Goal: Task Accomplishment & Management: Complete application form

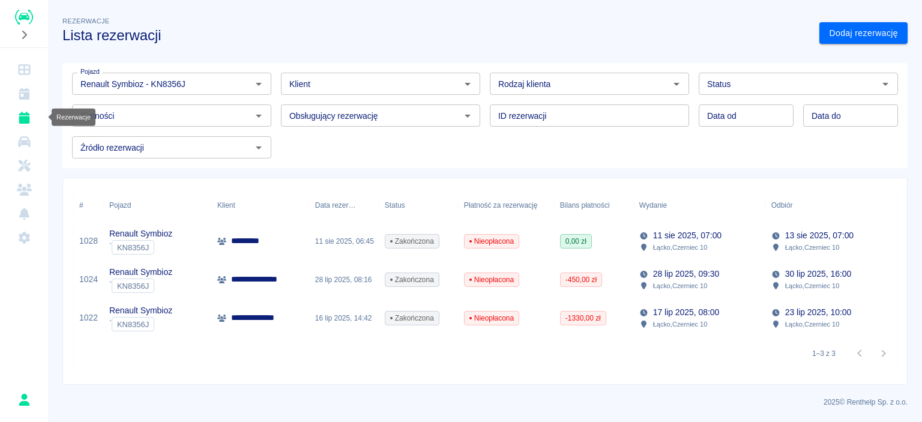
click at [22, 115] on icon "Rezerwacje" at bounding box center [24, 118] width 11 height 12
click at [840, 22] on link "Dodaj rezerwację" at bounding box center [863, 33] width 88 height 22
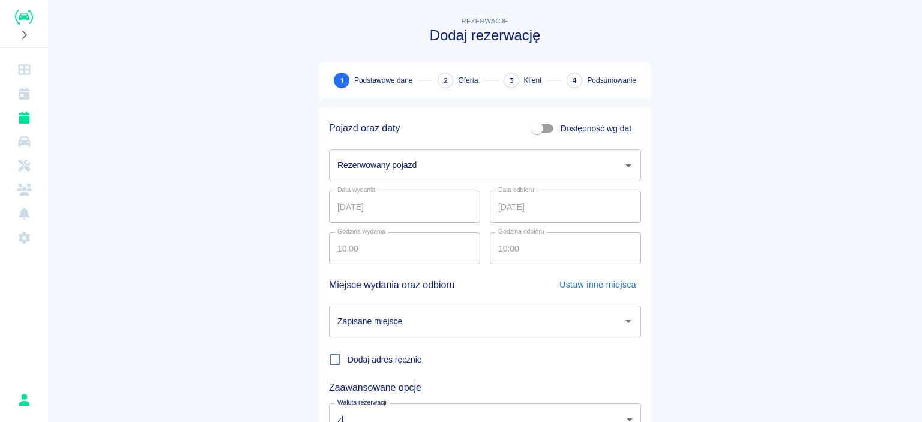
drag, startPoint x: 628, startPoint y: 178, endPoint x: 617, endPoint y: 171, distance: 13.5
click at [624, 175] on div "Rezerwowany pojazd" at bounding box center [485, 165] width 312 height 32
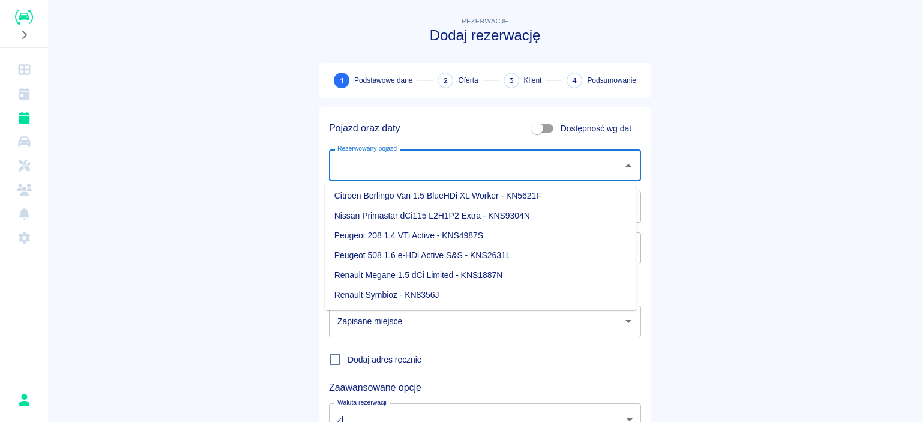
click at [360, 296] on li "Renault Symbioz - KN8356J" at bounding box center [481, 295] width 312 height 20
type input "Renault Symbioz - KN8356J"
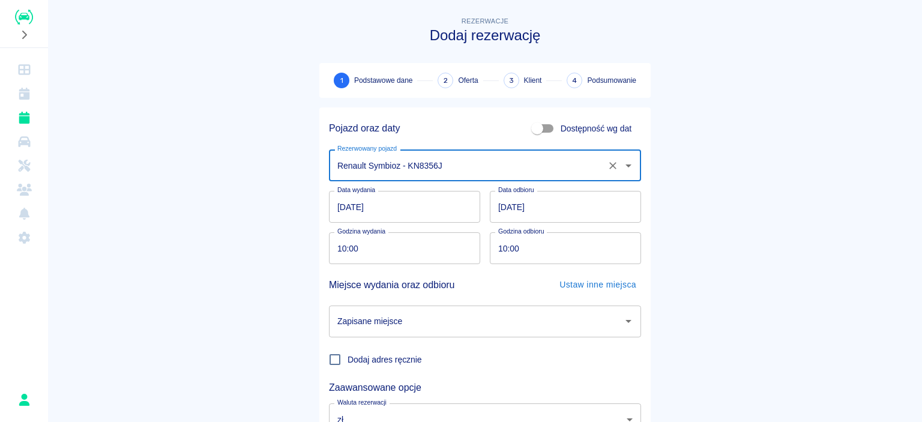
click at [386, 244] on input "10:00" at bounding box center [400, 248] width 143 height 32
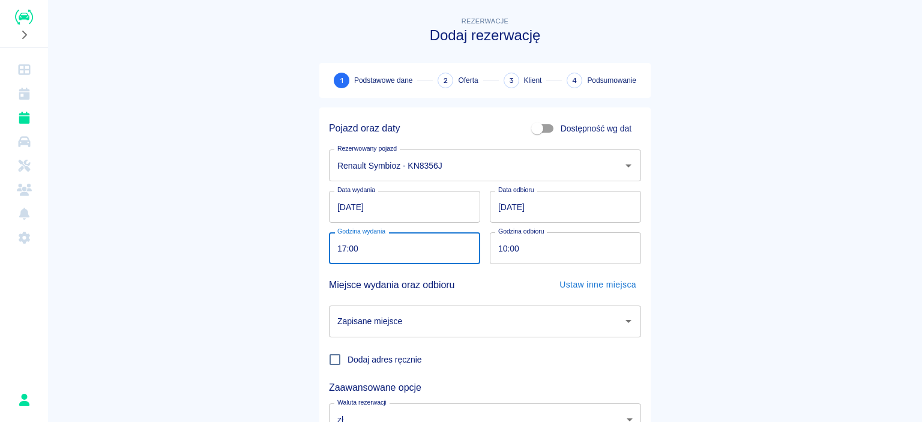
type input "17:00"
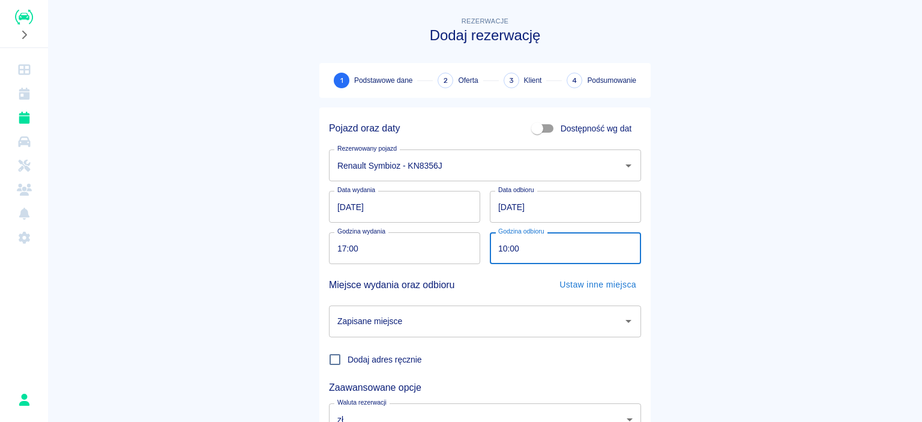
click at [539, 248] on input "10:00" at bounding box center [561, 248] width 143 height 32
click at [550, 213] on input "[DATE]" at bounding box center [565, 207] width 151 height 32
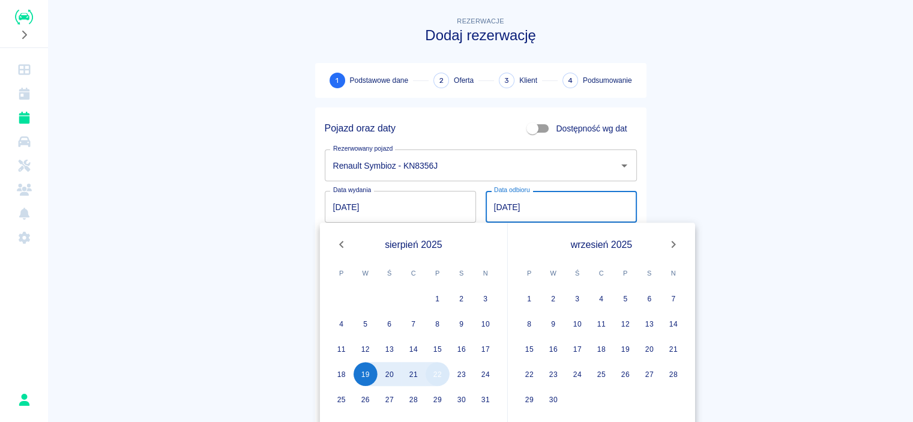
type input "[DATE]"
click at [447, 372] on button "22" at bounding box center [438, 374] width 24 height 24
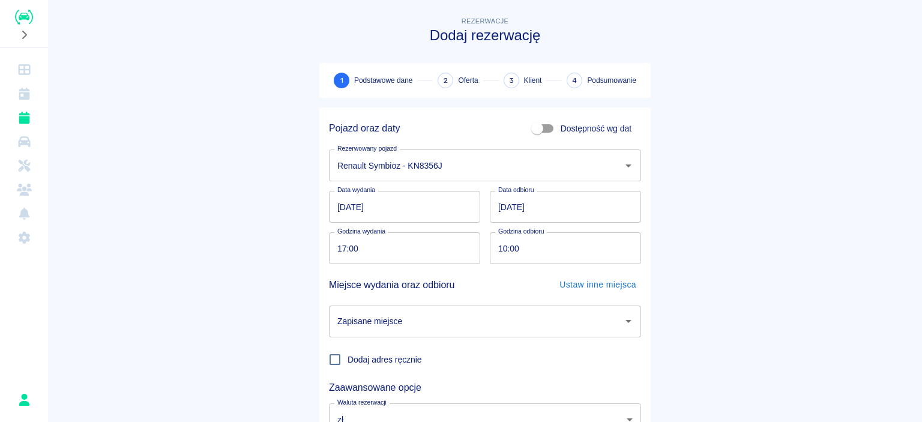
click at [545, 256] on input "10:00" at bounding box center [561, 248] width 143 height 32
type input "17:00"
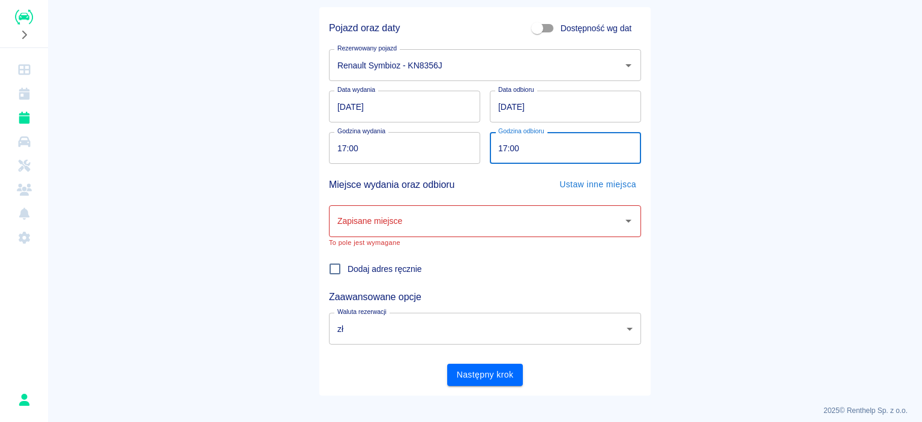
scroll to position [108, 0]
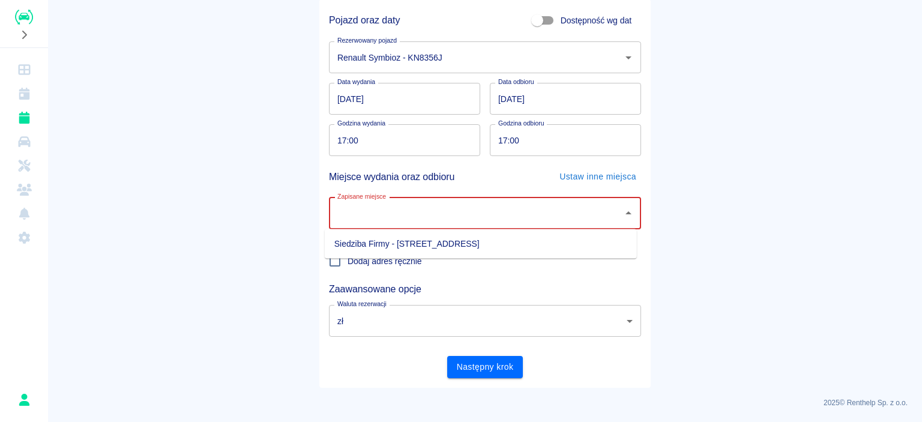
click at [508, 221] on input "Zapisane miejsce" at bounding box center [475, 213] width 283 height 21
click at [441, 251] on li "Siedziba Firmy - [STREET_ADDRESS]" at bounding box center [481, 244] width 312 height 20
type input "Siedziba Firmy - [STREET_ADDRESS]"
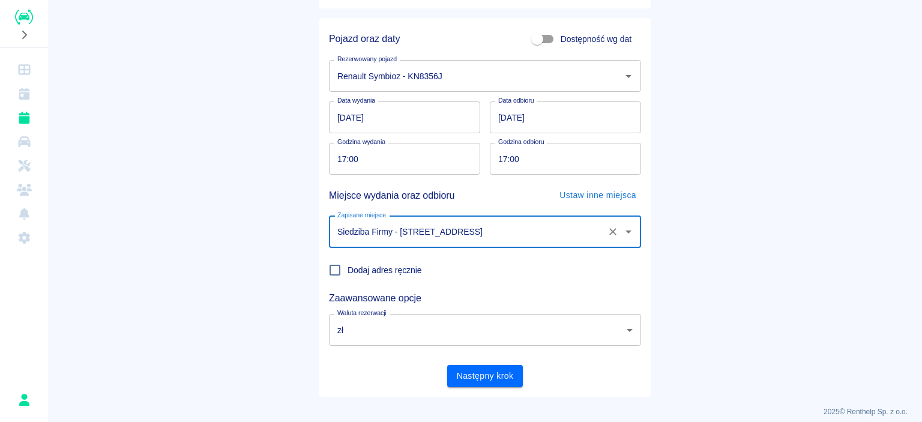
scroll to position [98, 0]
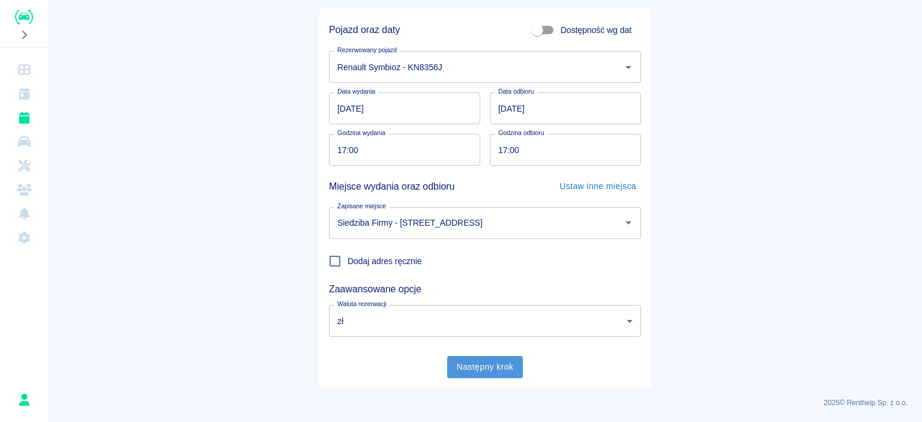
click at [490, 371] on button "Następny krok" at bounding box center [485, 367] width 76 height 22
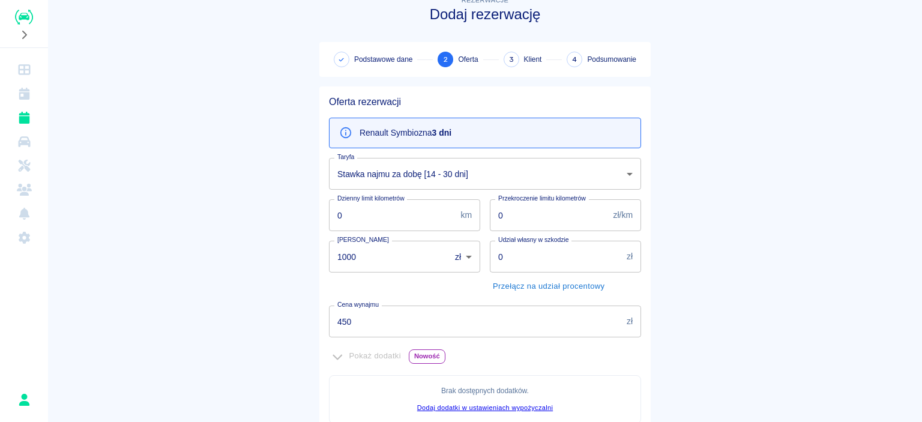
scroll to position [0, 0]
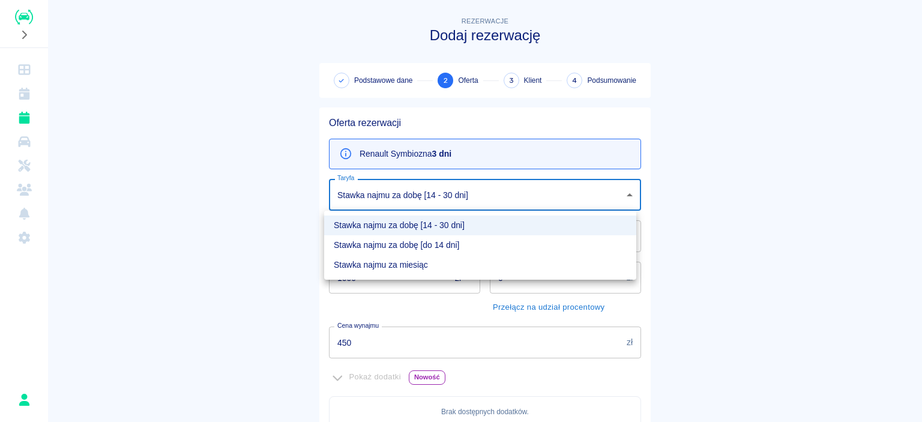
click at [501, 197] on body "Używamy plików Cookies, by zapewnić Ci najlepsze możliwe doświadczenie. Aby dow…" at bounding box center [461, 211] width 922 height 422
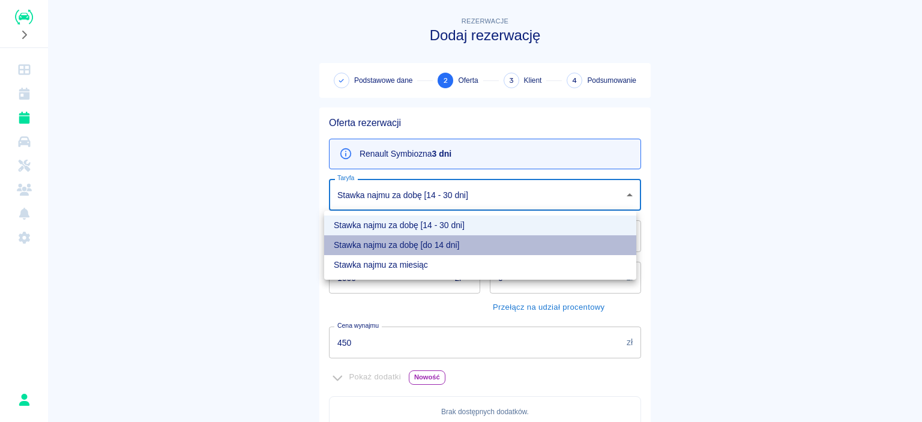
click at [425, 247] on li "Stawka najmu za dobę [do 14 dni]" at bounding box center [480, 245] width 312 height 20
type input "e5e8caa0-2856-414d-9dbe-1912e0560734"
type input "570"
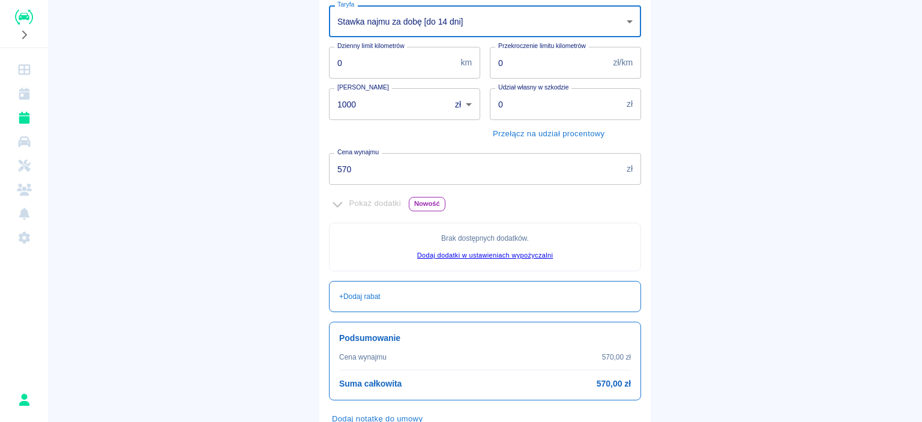
scroll to position [194, 0]
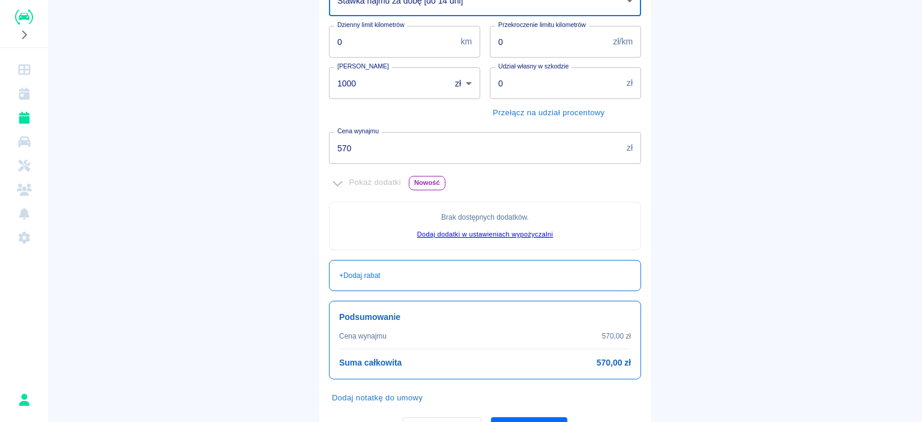
click at [460, 80] on body "Używamy plików Cookies, by zapewnić Ci najlepsze możliwe doświadczenie. Aby dow…" at bounding box center [461, 211] width 922 height 422
click at [714, 194] on div at bounding box center [461, 211] width 922 height 422
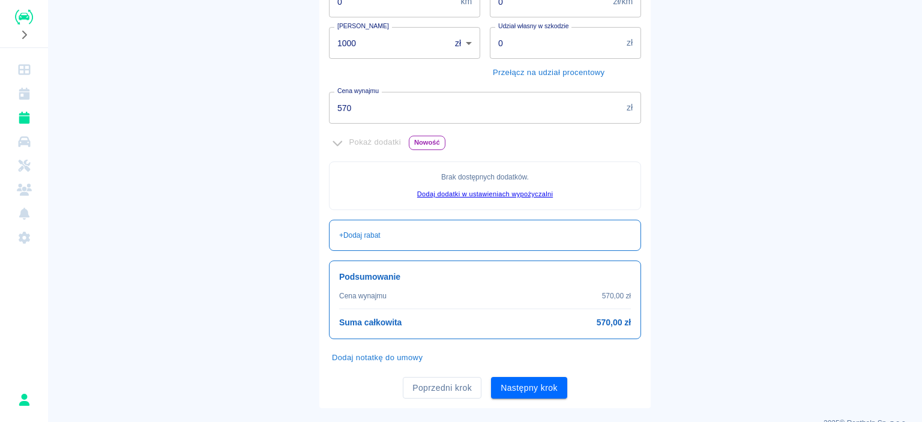
scroll to position [254, 0]
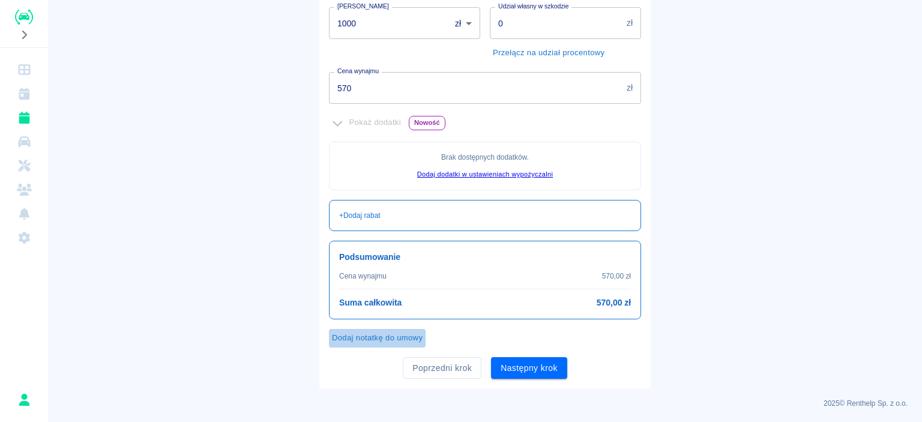
click at [340, 340] on button "Dodaj notatkę do umowy" at bounding box center [377, 338] width 97 height 19
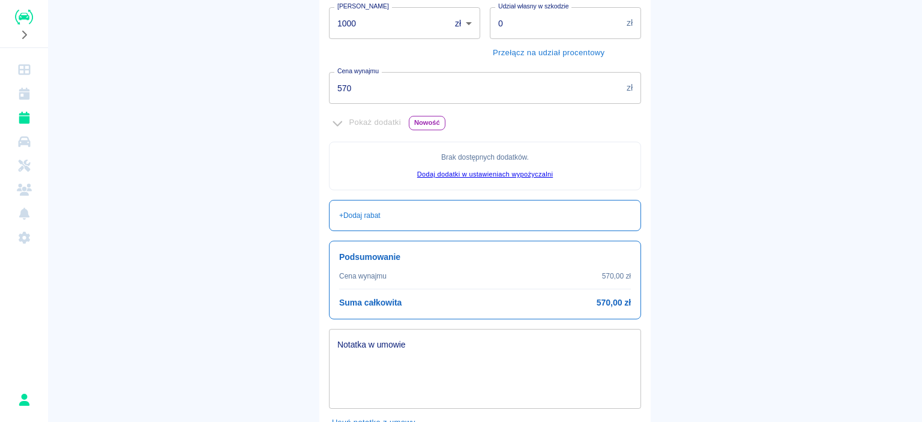
scroll to position [314, 0]
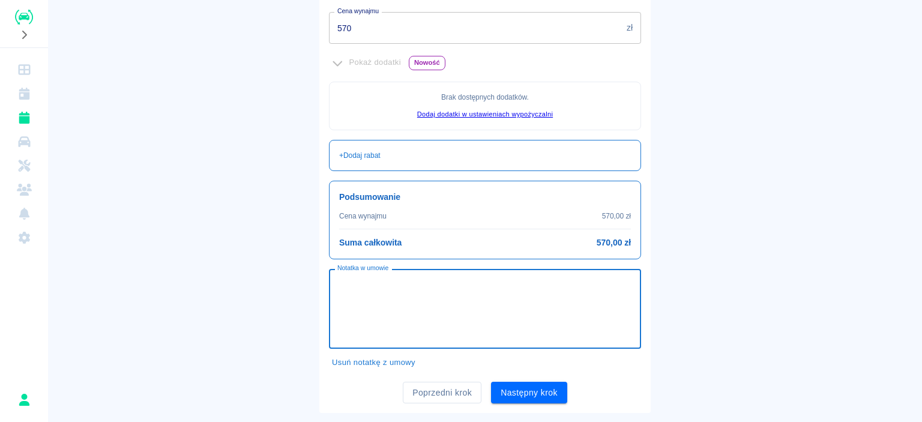
click at [432, 311] on textarea "Notatka w umowie" at bounding box center [484, 309] width 295 height 60
paste textarea "H202508010236-01."
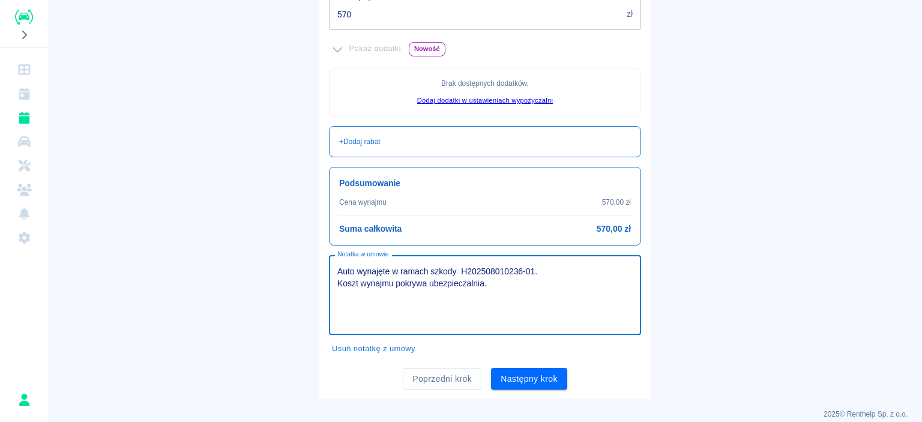
scroll to position [339, 0]
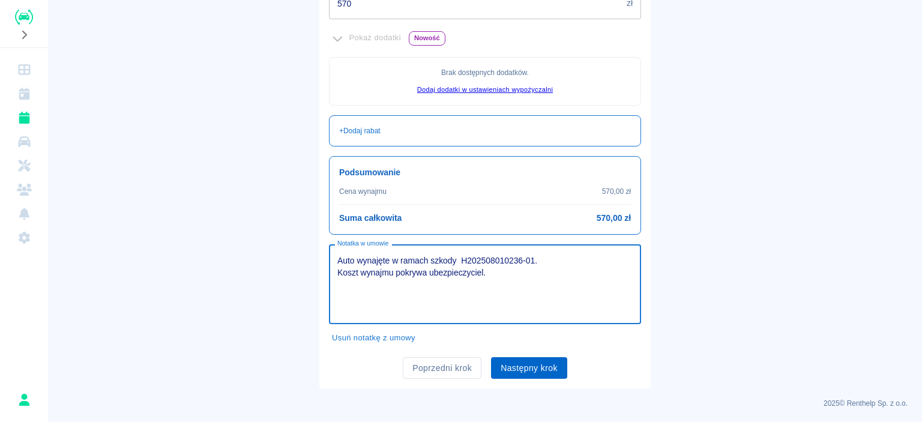
type textarea "Auto wynajęte w ramach szkody H202508010236-01. Koszt wynajmu pokrywa ubezpiecz…"
click at [534, 368] on button "Następny krok" at bounding box center [529, 368] width 76 height 22
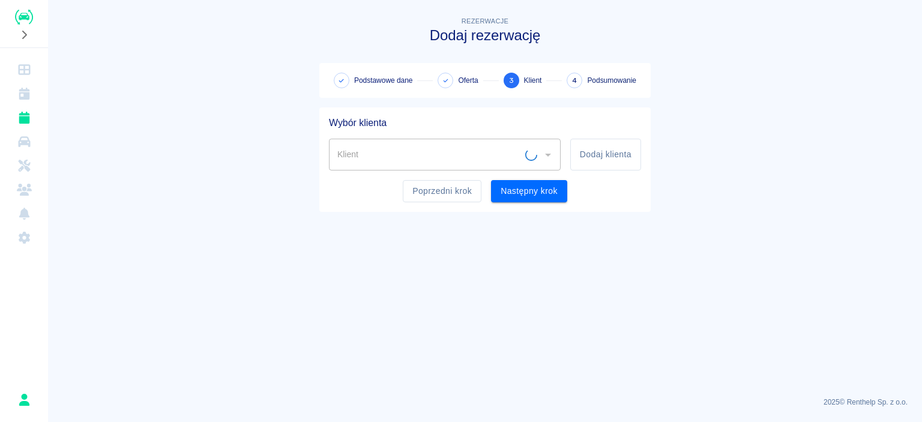
scroll to position [0, 0]
click at [503, 160] on input "Klient" at bounding box center [435, 154] width 203 height 21
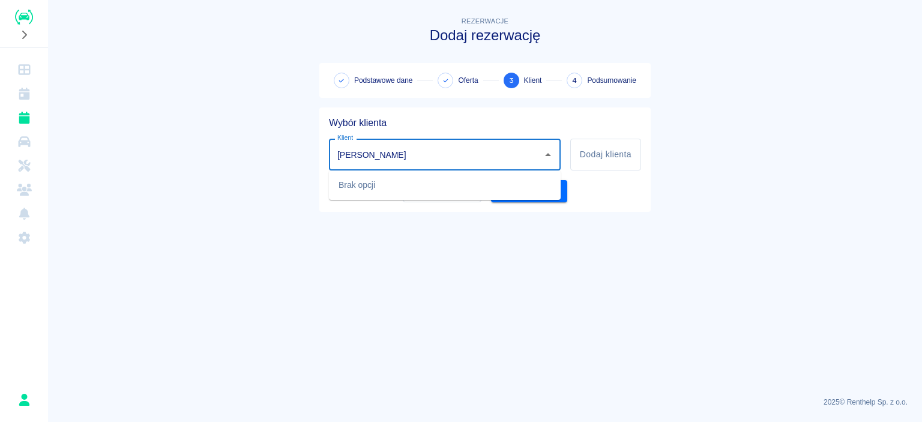
type input "[PERSON_NAME]"
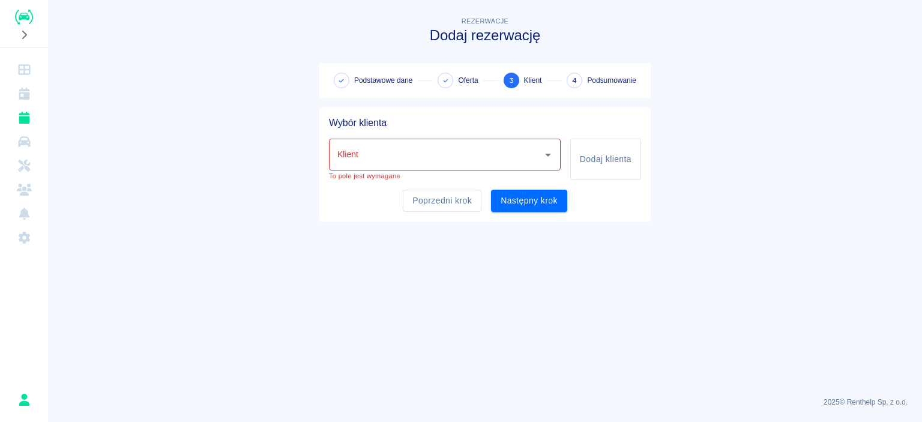
click at [605, 173] on div "Wybór klienta Klient Klient To pole jest wymagane Dodaj klienta Poprzedni krok …" at bounding box center [480, 159] width 322 height 104
click at [603, 163] on button "Dodaj klienta" at bounding box center [605, 159] width 71 height 41
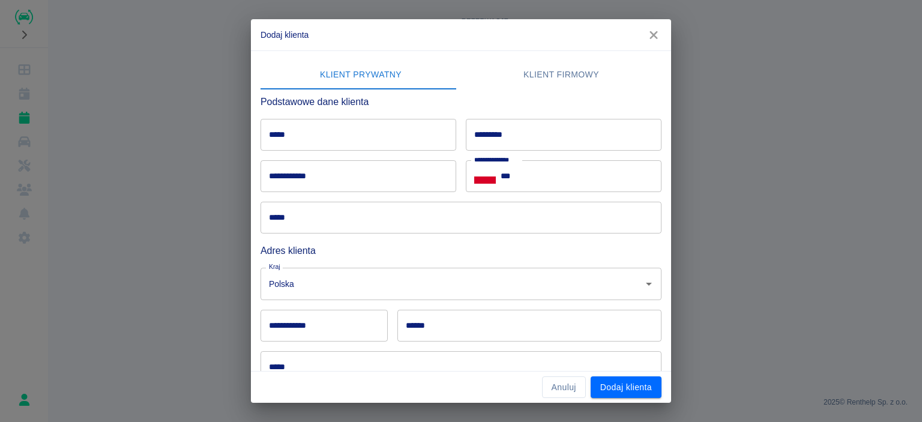
click at [324, 147] on input "*****" at bounding box center [358, 135] width 196 height 32
type input "********"
click at [507, 140] on input "*********" at bounding box center [564, 135] width 196 height 32
type input "*******"
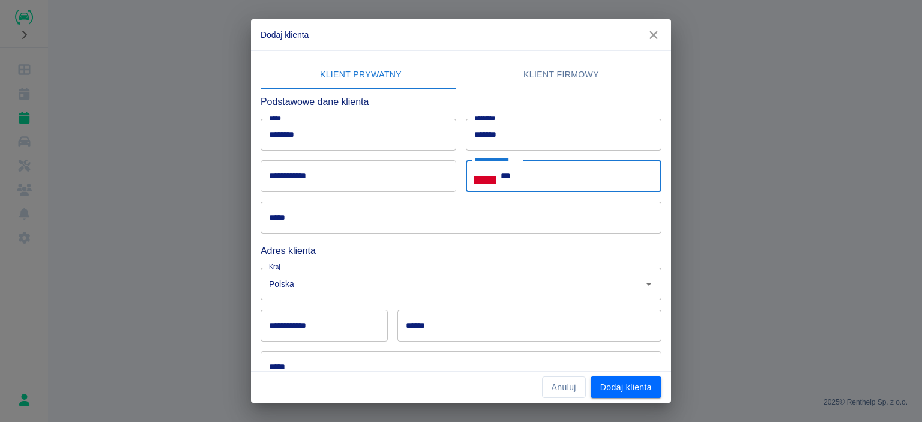
click at [530, 181] on input "***" at bounding box center [581, 176] width 161 height 32
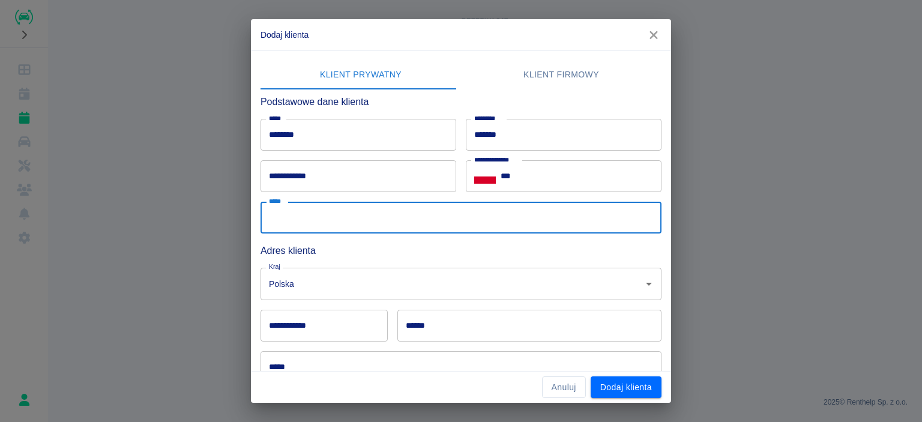
click at [391, 223] on input "*****" at bounding box center [460, 218] width 401 height 32
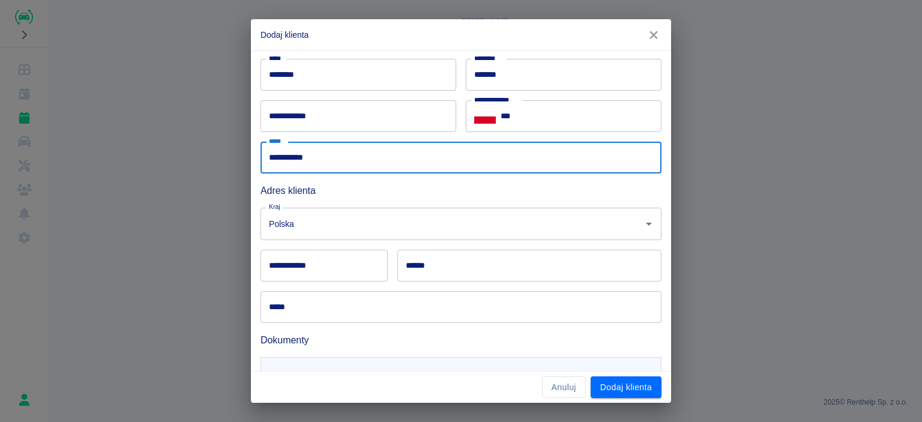
type input "**********"
click at [343, 268] on input "**********" at bounding box center [323, 266] width 127 height 32
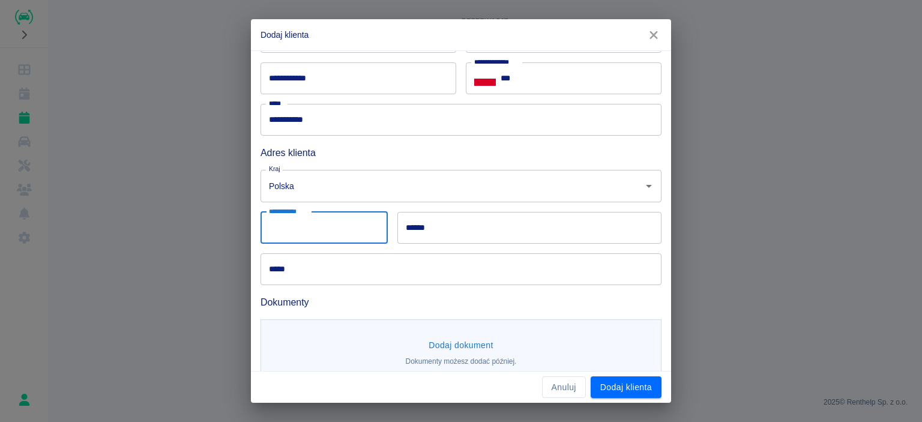
scroll to position [118, 0]
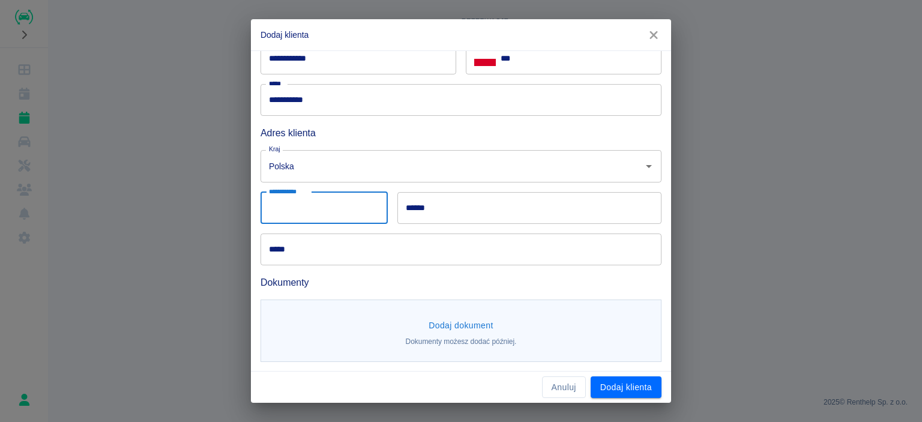
click at [309, 208] on input "**********" at bounding box center [323, 208] width 127 height 32
type input "******"
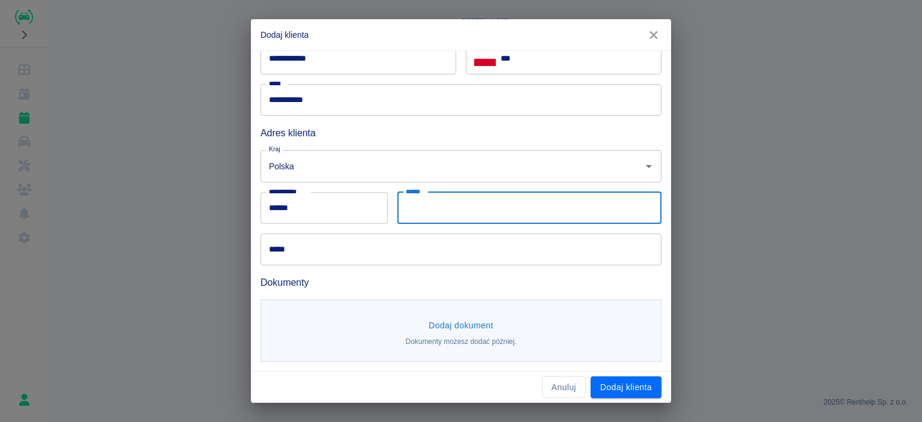
click at [473, 215] on input "******" at bounding box center [529, 208] width 264 height 32
type input "*********"
click at [379, 259] on input "*****" at bounding box center [460, 249] width 401 height 32
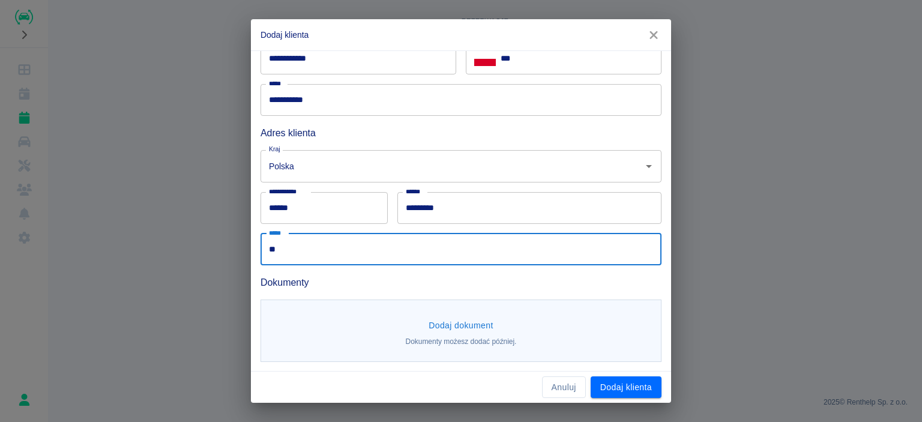
type input "*"
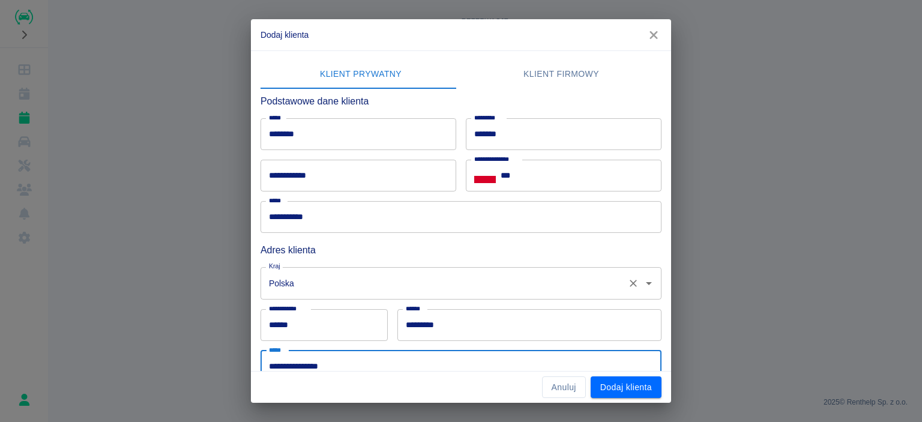
scroll to position [0, 0]
type input "**********"
click at [554, 184] on input "***" at bounding box center [581, 176] width 161 height 32
paste input "**********"
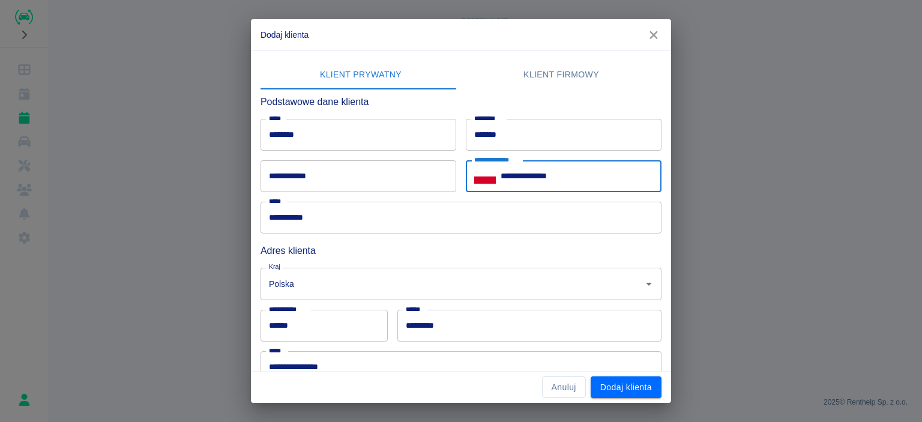
type input "**********"
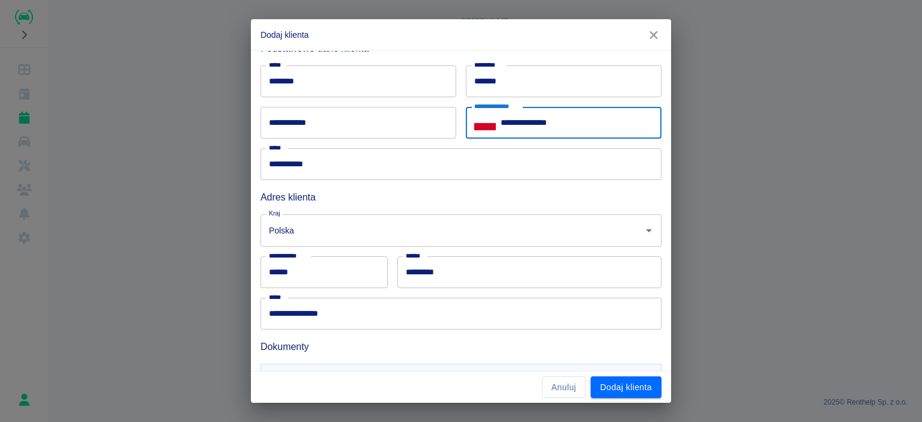
scroll to position [118, 0]
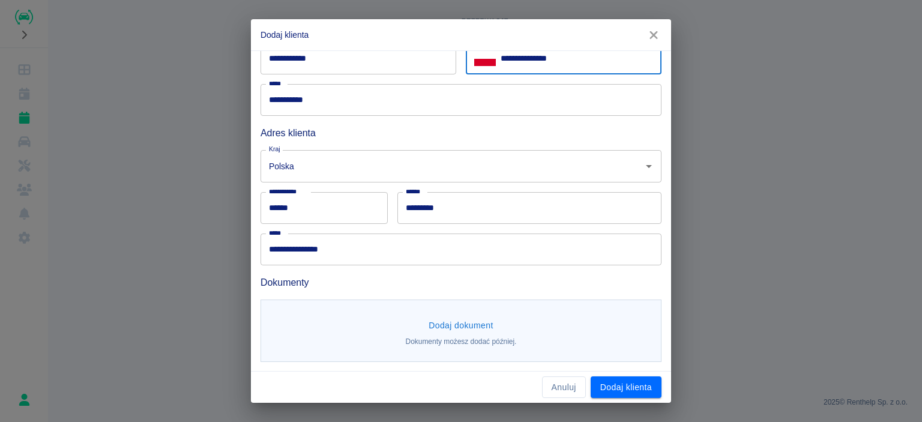
click at [478, 329] on button "Dodaj dokument" at bounding box center [461, 325] width 74 height 22
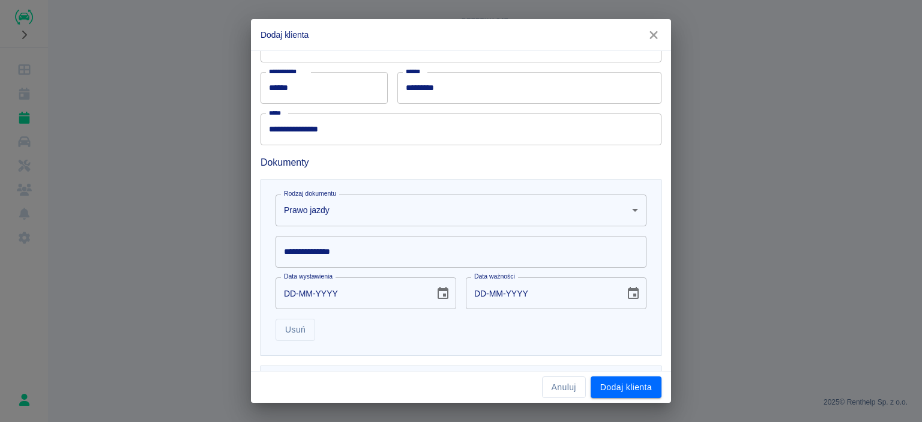
scroll to position [293, 0]
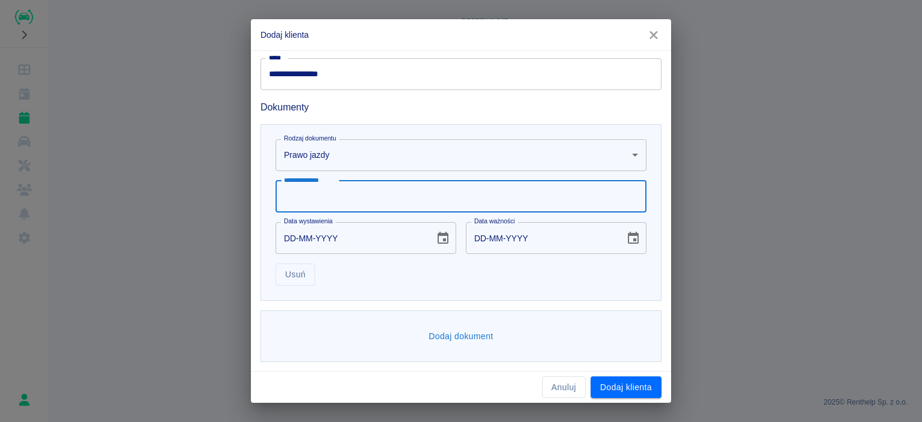
click at [423, 206] on input "**********" at bounding box center [460, 197] width 371 height 32
type input "**********"
click at [386, 234] on input "DD-MM-YYYY" at bounding box center [350, 238] width 151 height 32
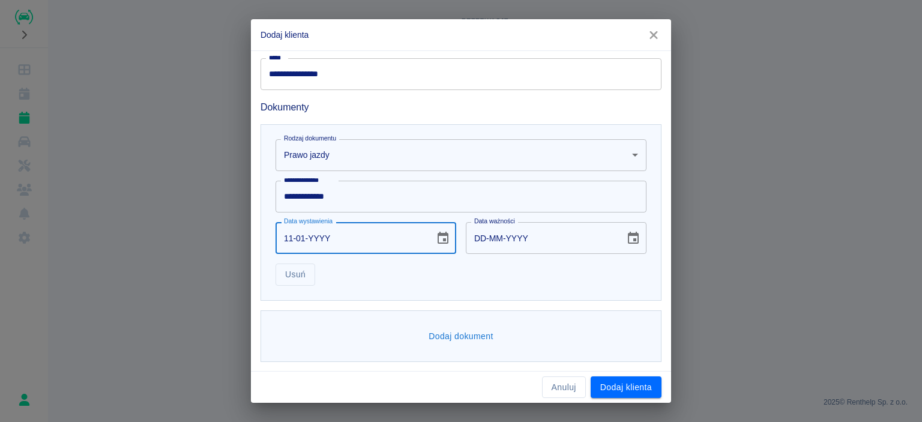
type input "11-01-0009"
type input "11-01-0019"
type input "11-01-0096"
type input "11-01-0106"
type input "11-01-YYYY"
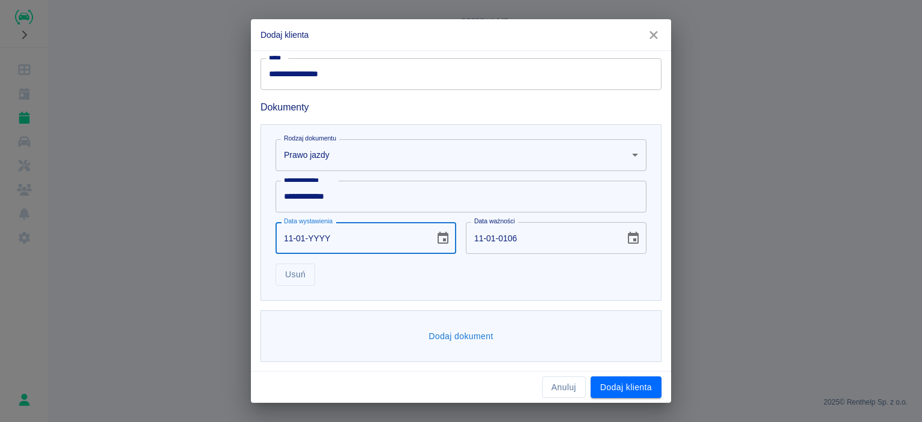
type input "DD-MM-YYYY"
type input "11-01-0001"
type input "11-01-0011"
type input "11-01-0019"
type input "11-01-0029"
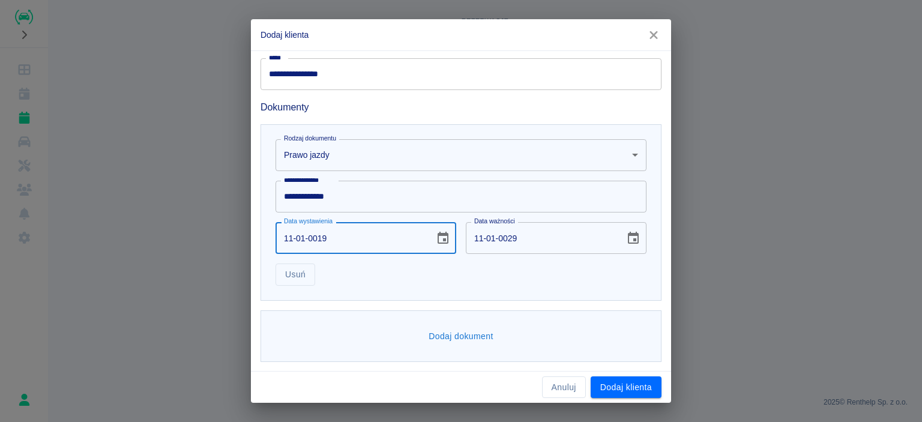
type input "11-01-0199"
type input "11-01-0209"
type input "[DATE]"
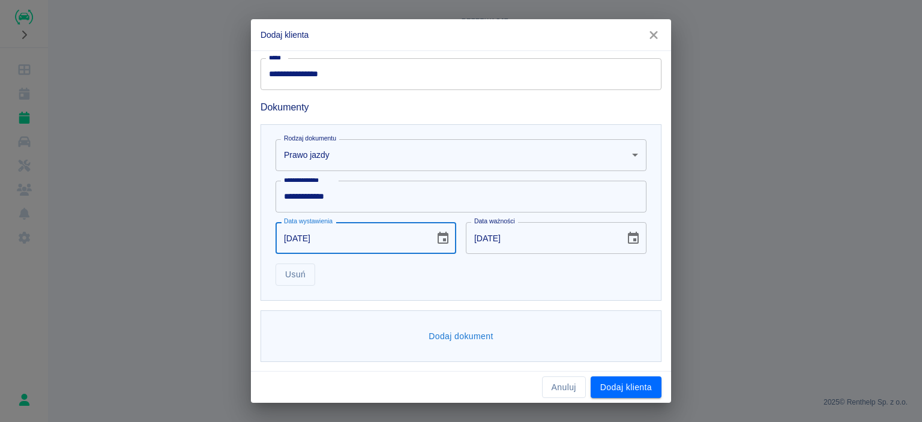
click at [507, 235] on input "[DATE]" at bounding box center [541, 238] width 151 height 32
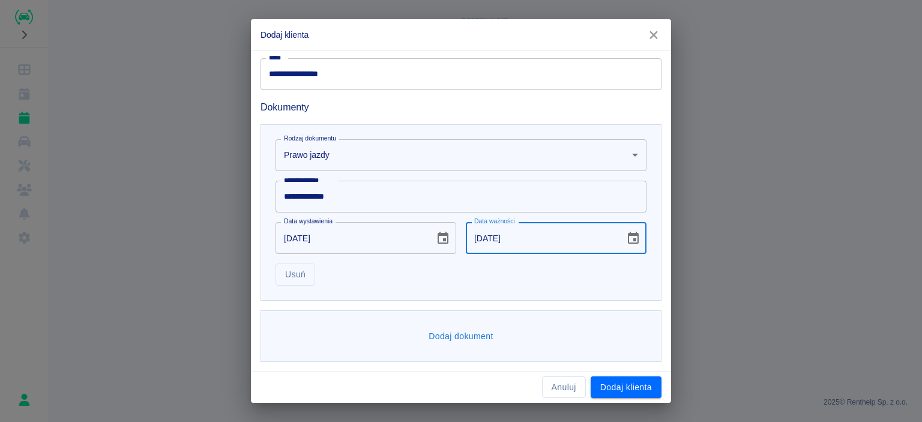
type input "[DATE]"
click at [516, 275] on div "Usuń" at bounding box center [456, 270] width 380 height 32
click at [331, 237] on input "[DATE]" at bounding box center [350, 238] width 151 height 32
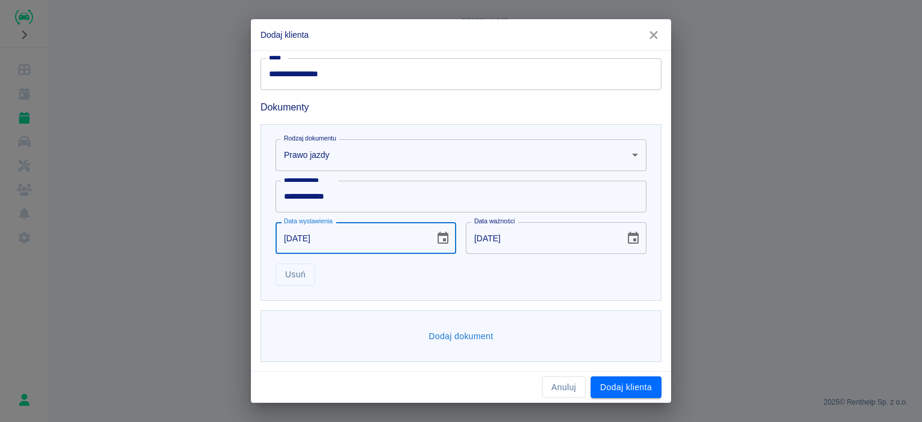
type input "[DATE]"
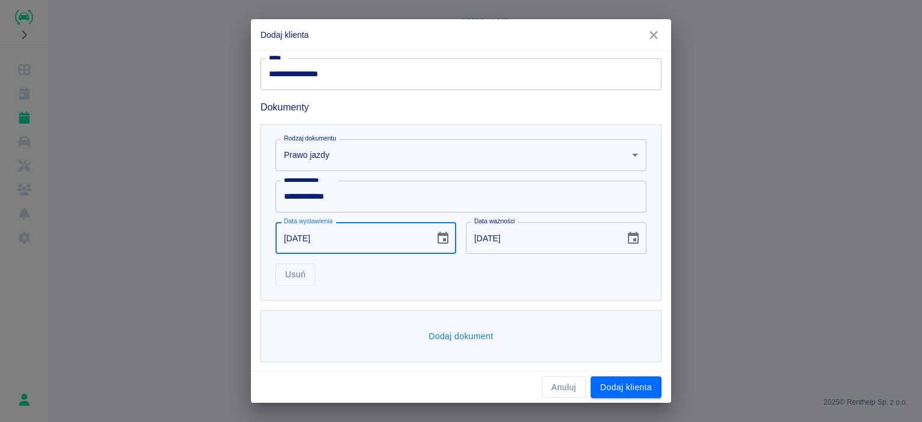
type input "[DATE]"
type input "24-02-0002"
type input "24-02-0012"
type input "24-02-0020"
type input "24-02-0030"
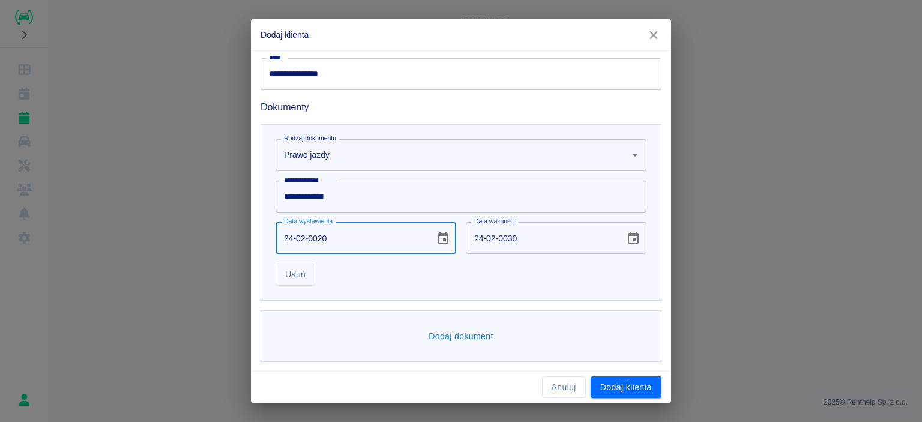
type input "24-02-0201"
type input "24-02-0211"
type input "[DATE]"
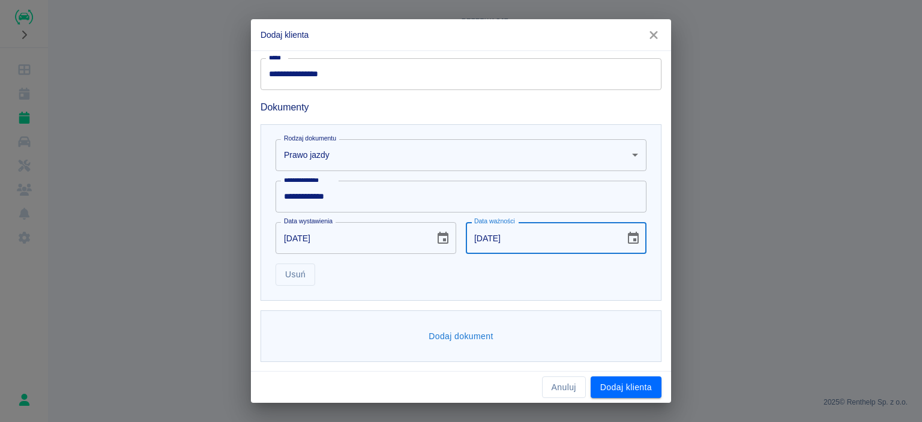
click at [522, 239] on input "[DATE]" at bounding box center [541, 238] width 151 height 32
click at [521, 238] on input "[DATE]" at bounding box center [541, 238] width 151 height 32
click at [521, 237] on input "[DATE]" at bounding box center [541, 238] width 151 height 32
click at [521, 235] on input "[DATE]" at bounding box center [541, 238] width 151 height 32
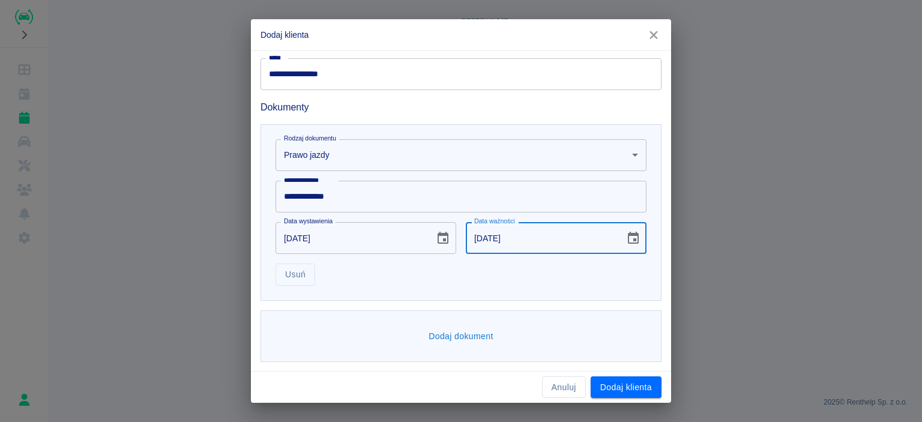
type input "[DATE]"
click at [463, 326] on button "Dodaj dokument" at bounding box center [461, 336] width 74 height 22
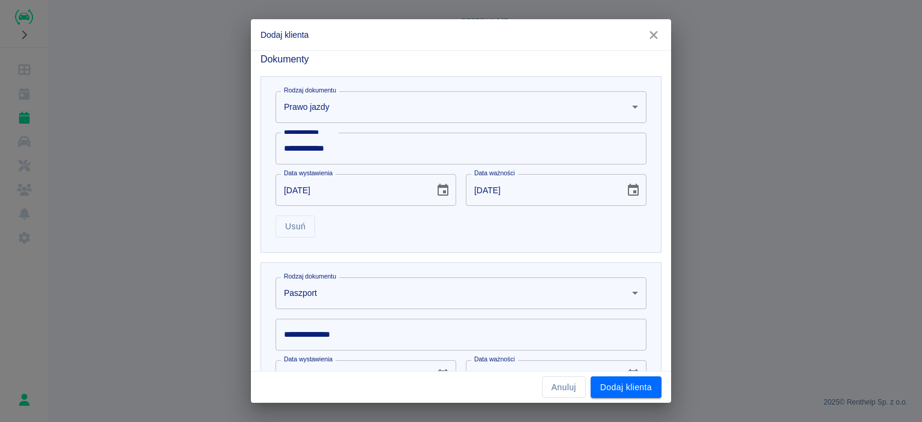
scroll to position [413, 0]
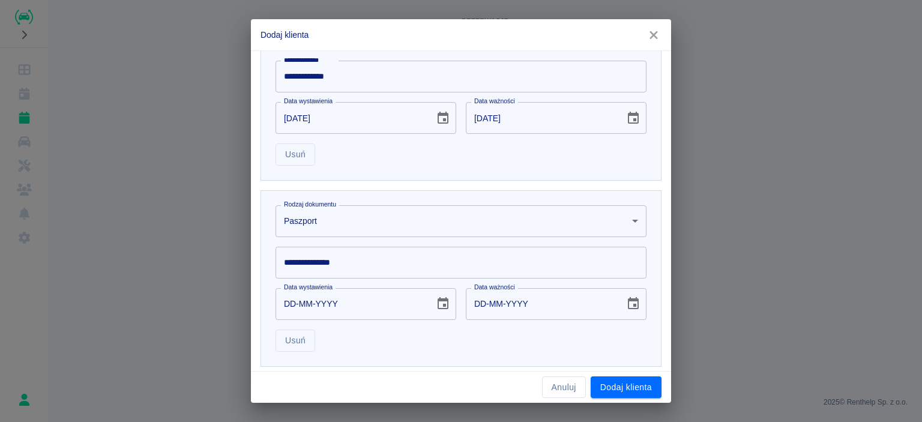
click at [398, 220] on body "**********" at bounding box center [461, 211] width 922 height 422
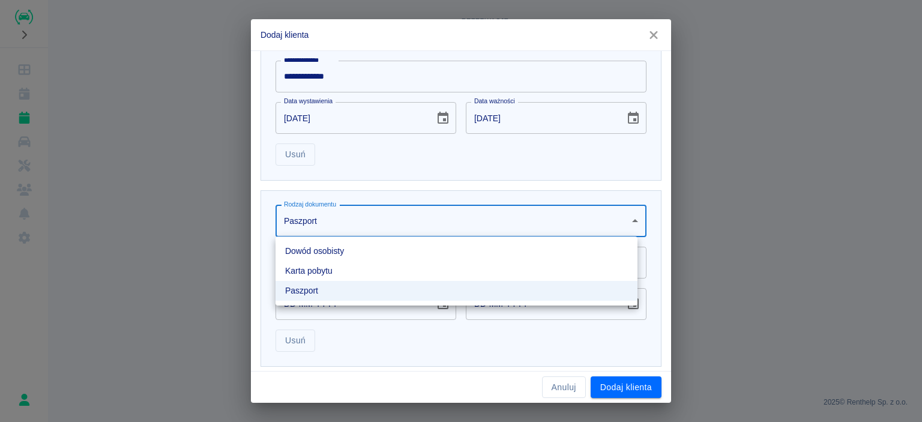
click at [329, 252] on li "Dowód osobisty" at bounding box center [456, 251] width 362 height 20
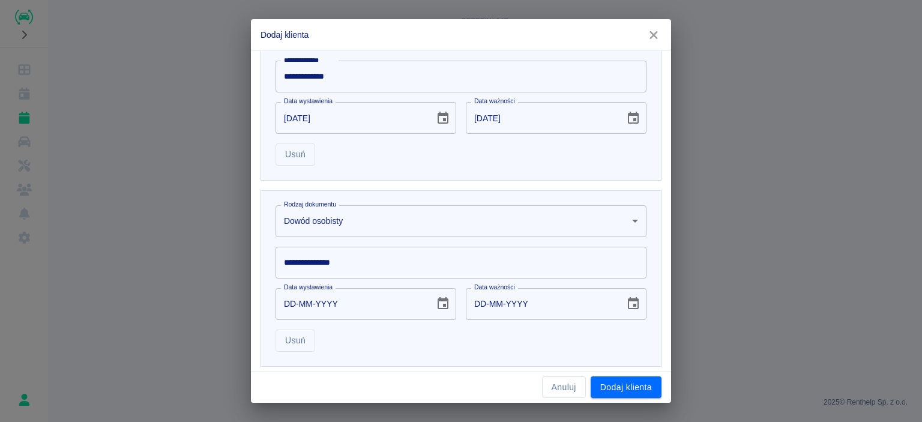
click at [370, 254] on input "**********" at bounding box center [460, 263] width 371 height 32
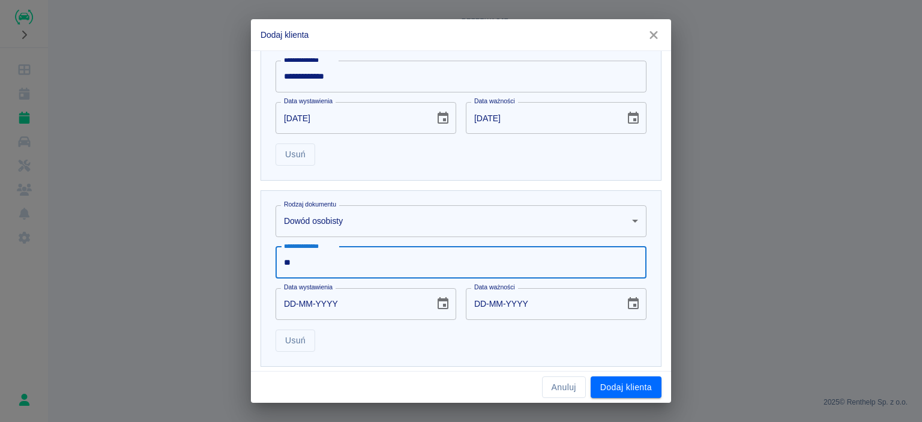
type input "*"
type input "*********"
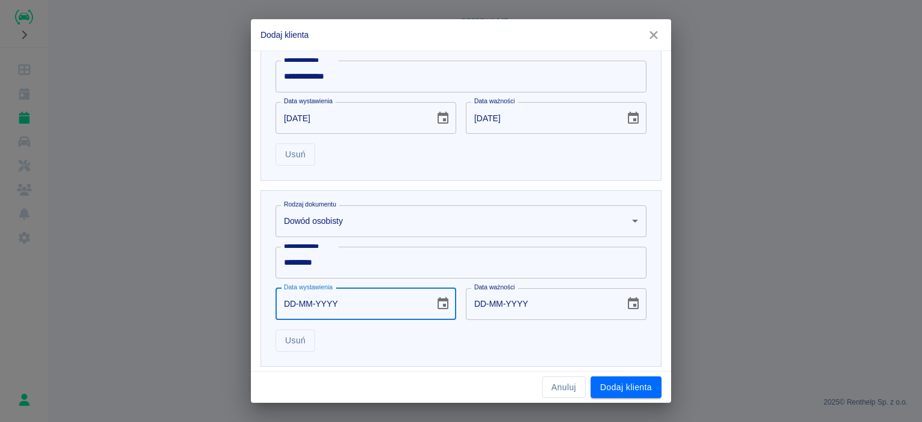
click at [362, 301] on input "DD-MM-YYYY" at bounding box center [350, 304] width 151 height 32
type input "09-01-0020"
type input "09-01-0030"
type input "09-01-0202"
type input "09-01-0212"
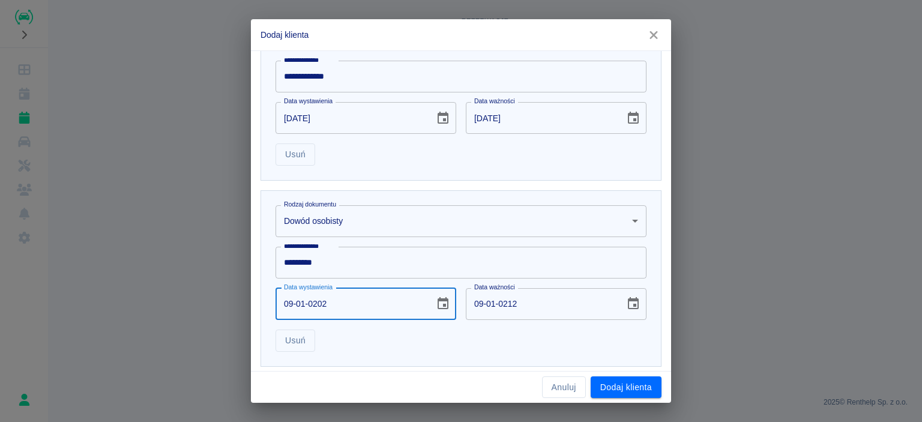
type input "[DATE]"
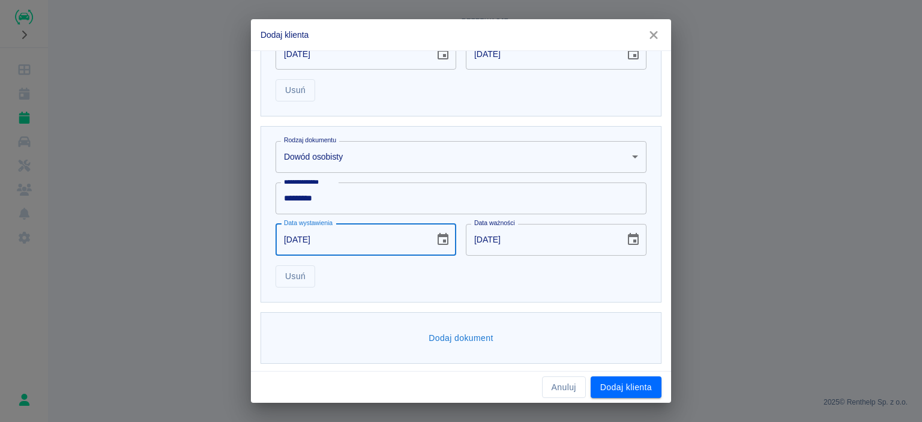
scroll to position [478, 0]
type input "[DATE]"
click at [610, 387] on button "Dodaj klienta" at bounding box center [626, 387] width 71 height 22
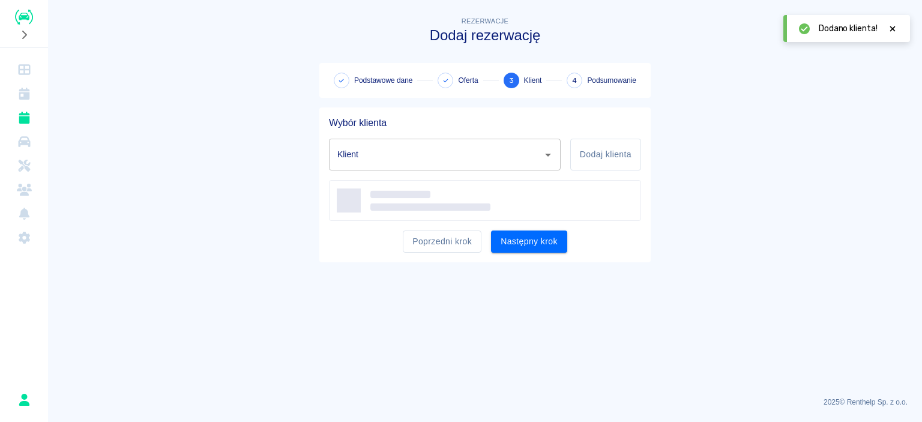
type input "[PERSON_NAME] ([PHONE_NUMBER])"
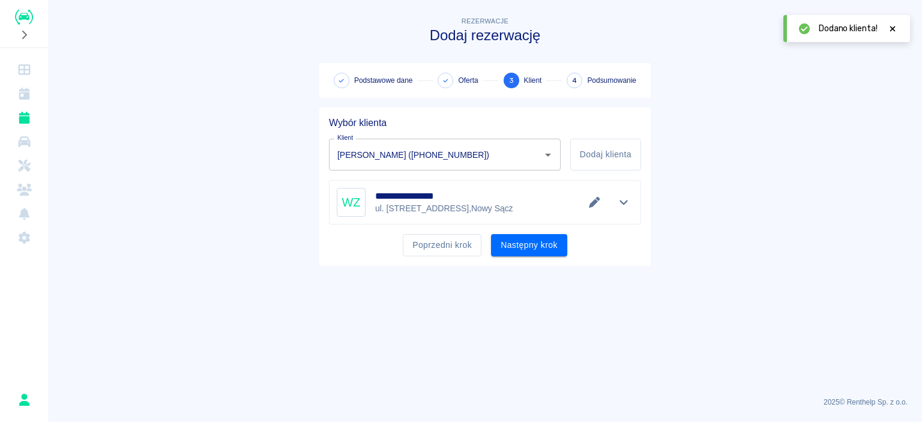
click at [538, 251] on button "Następny krok" at bounding box center [529, 245] width 76 height 22
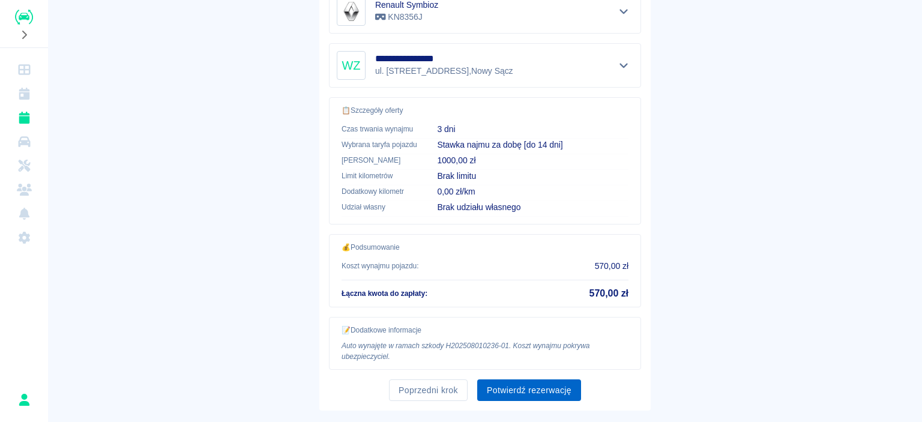
scroll to position [276, 0]
